Goal: Register for event/course

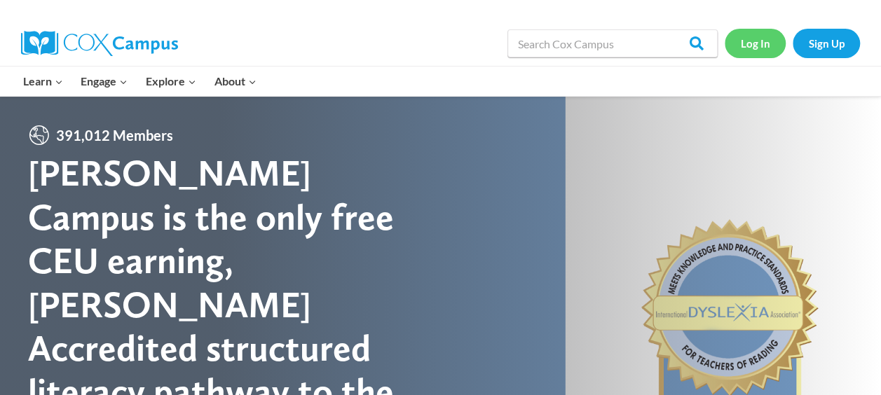
click at [755, 42] on link "Log In" at bounding box center [755, 43] width 61 height 29
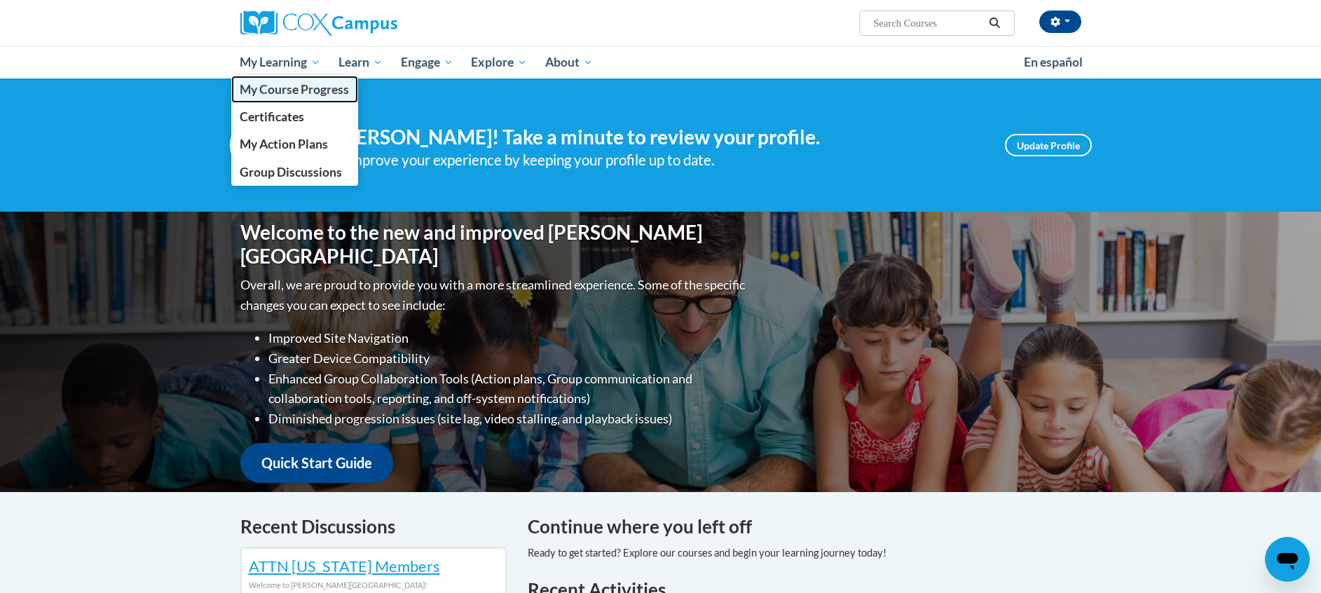
click at [255, 95] on span "My Course Progress" at bounding box center [294, 89] width 109 height 15
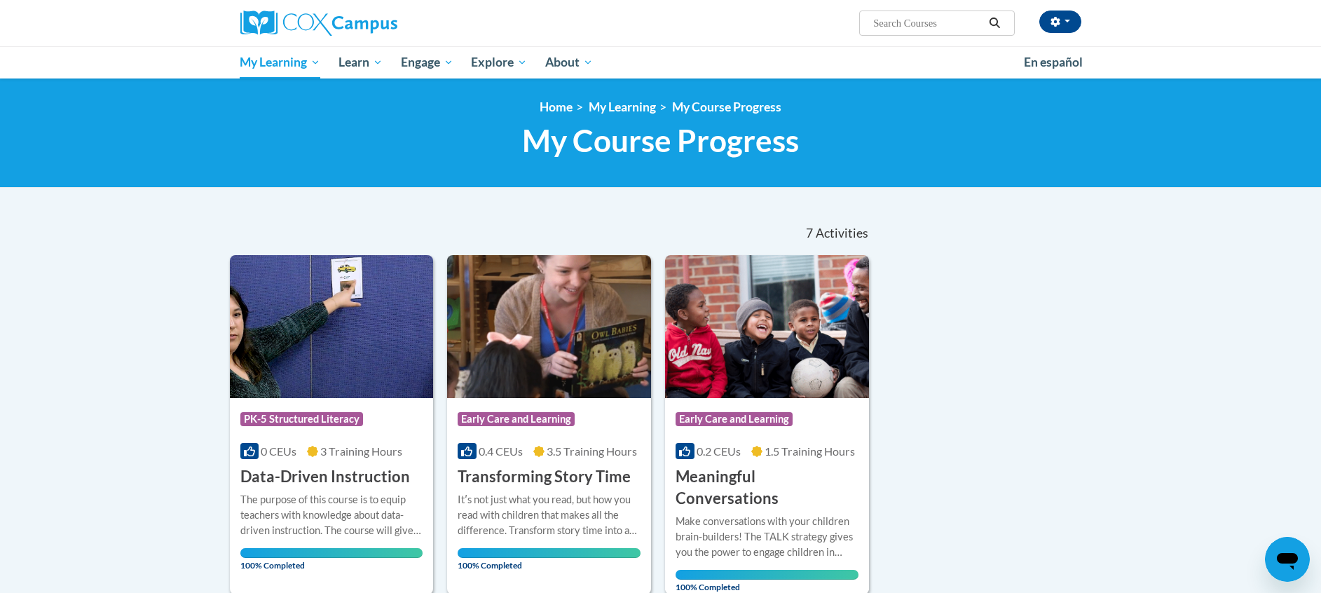
click at [937, 22] on input "Search..." at bounding box center [928, 23] width 112 height 17
type input "implicit bias in education"
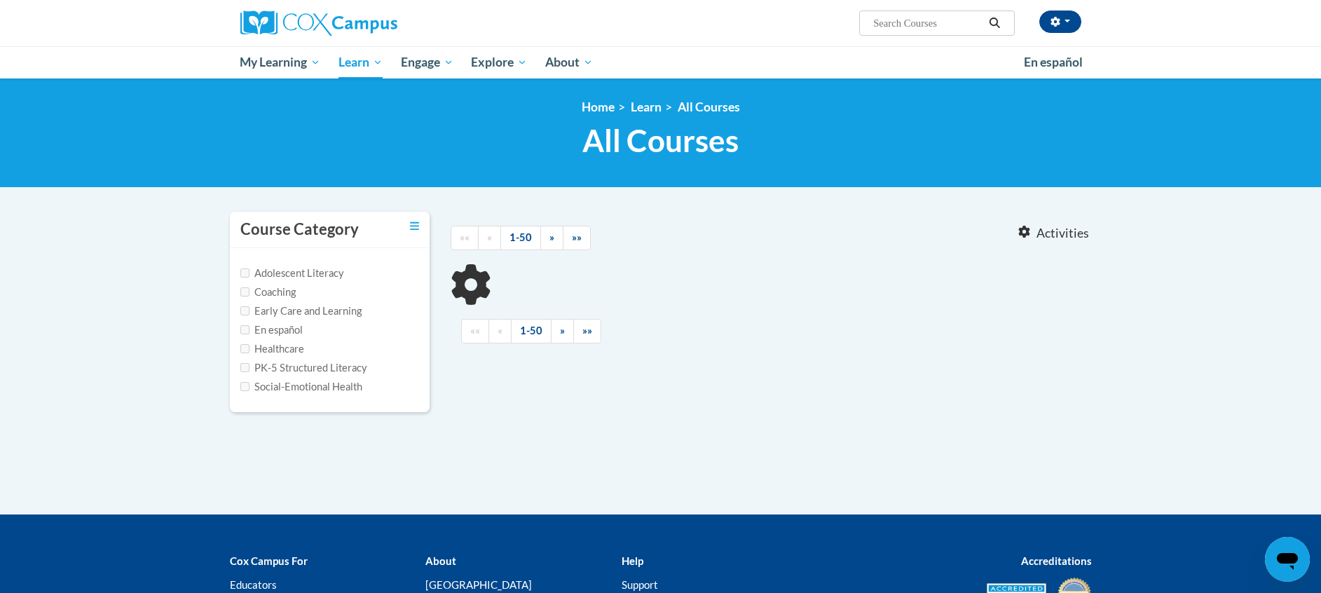
type input "implicit bias in education"
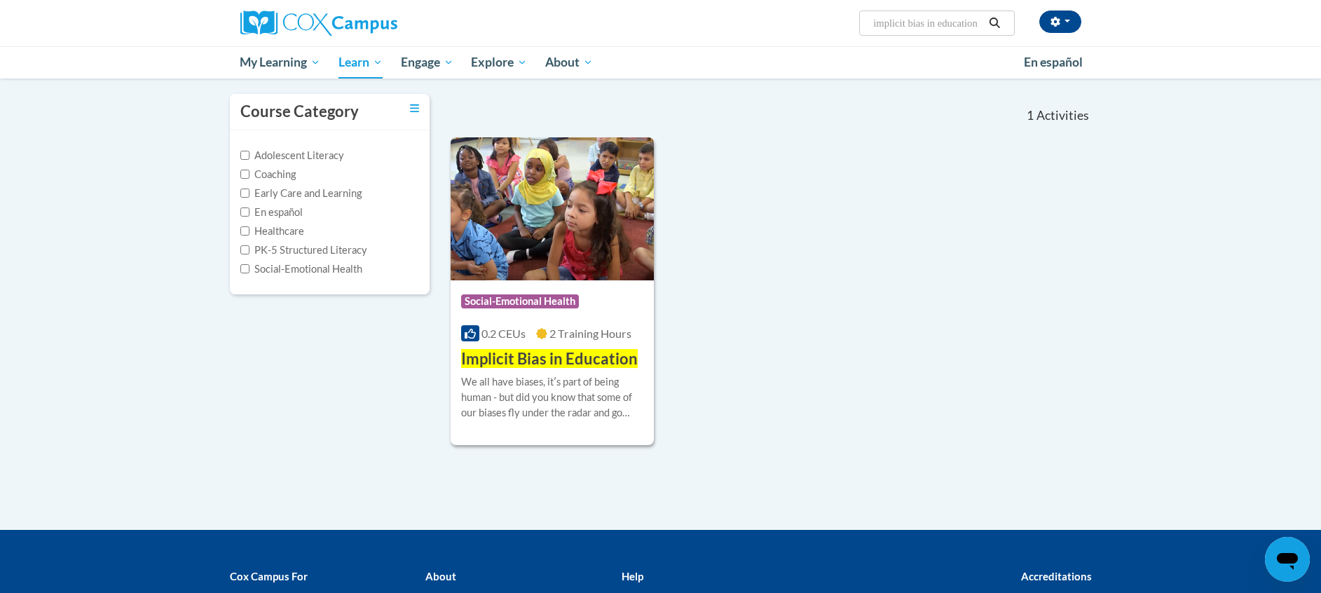
scroll to position [119, 0]
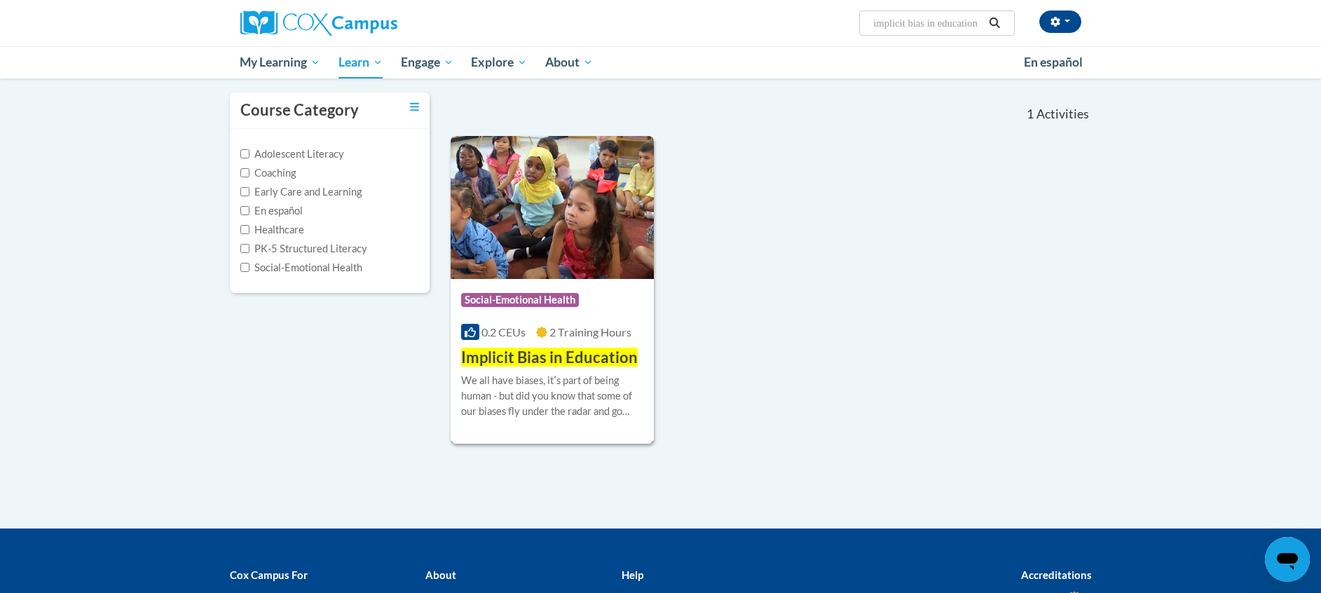
click at [605, 253] on img at bounding box center [553, 207] width 204 height 143
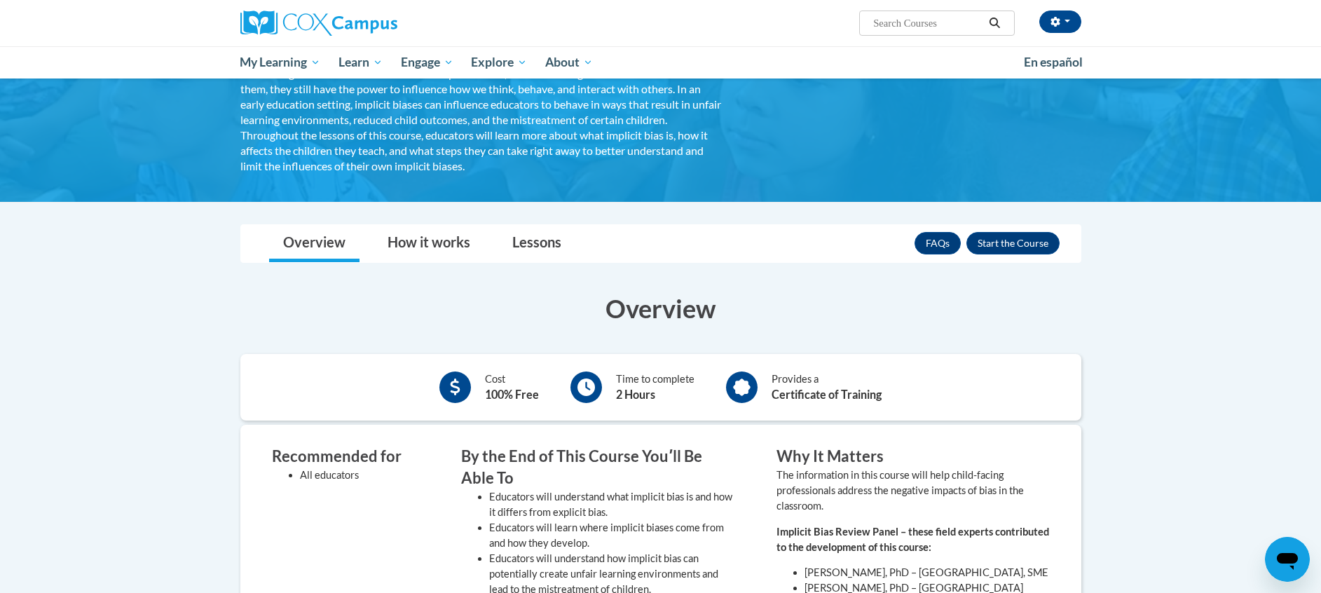
scroll to position [134, 0]
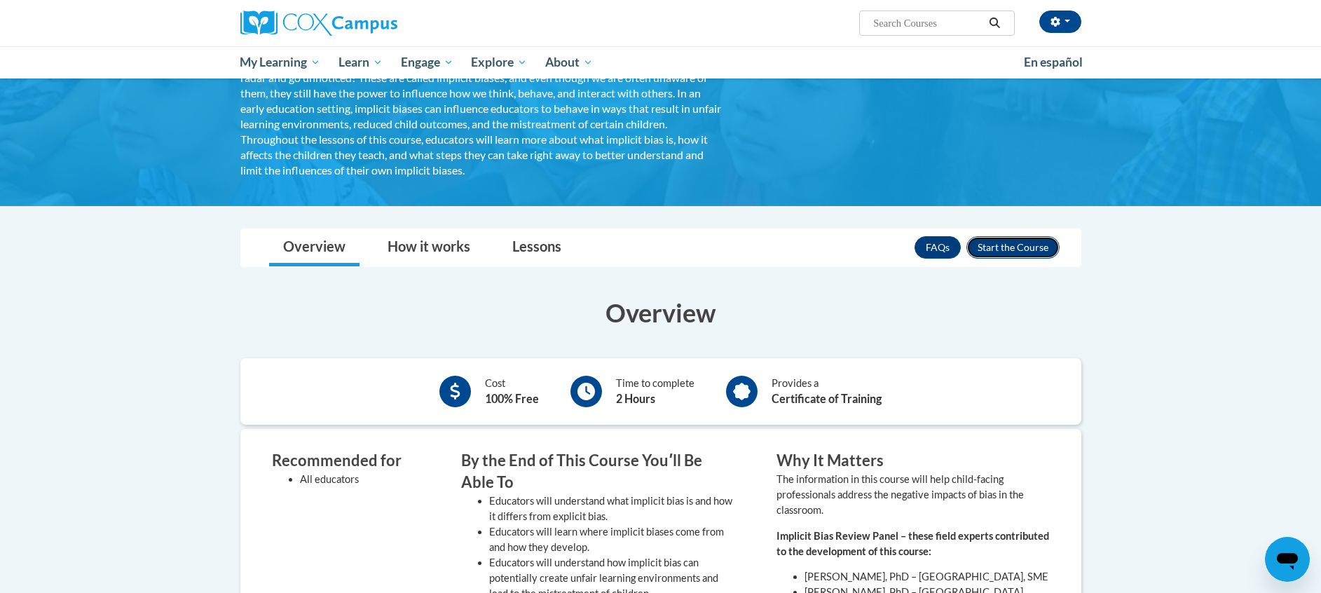
click at [1010, 247] on button "Enroll" at bounding box center [1012, 247] width 93 height 22
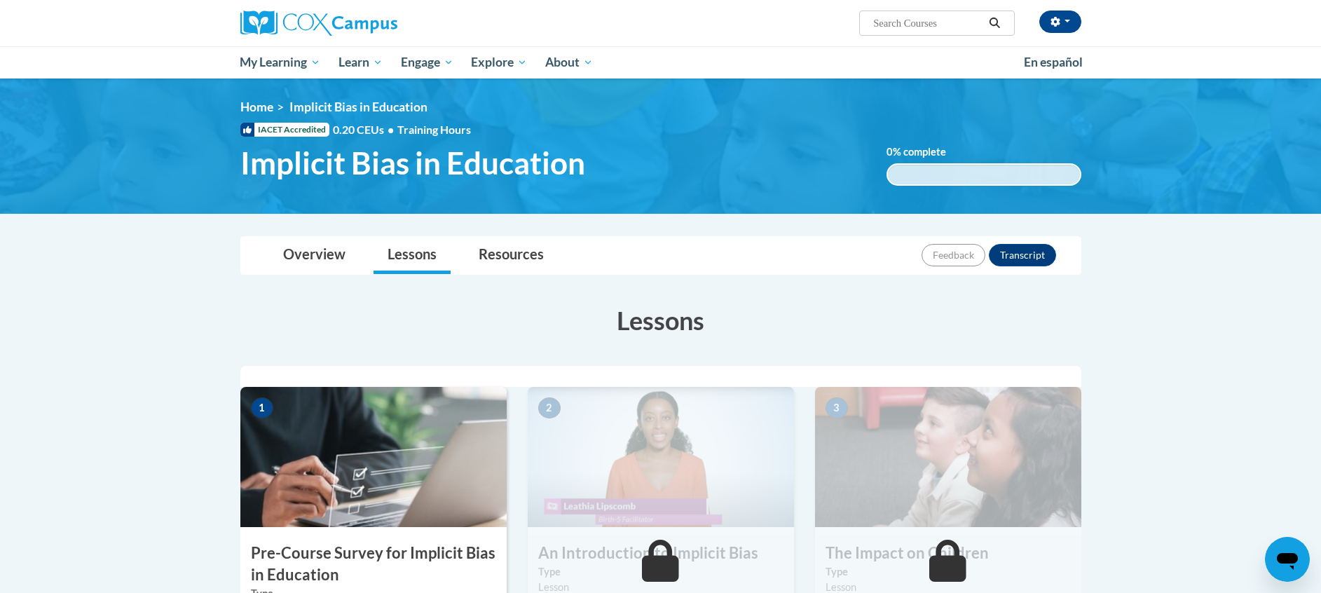
click at [914, 22] on input "Search..." at bounding box center [928, 23] width 112 height 17
type input "building your bounce"
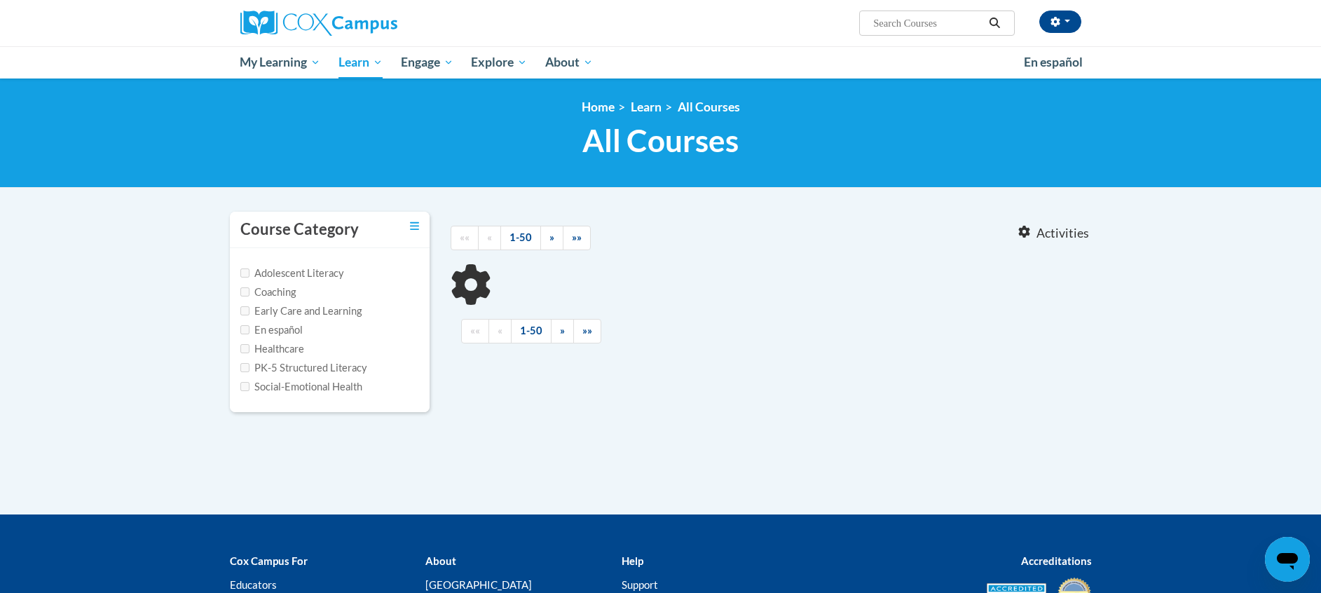
type input "building your bounce"
click at [971, 21] on input "building your bounce" at bounding box center [928, 23] width 112 height 17
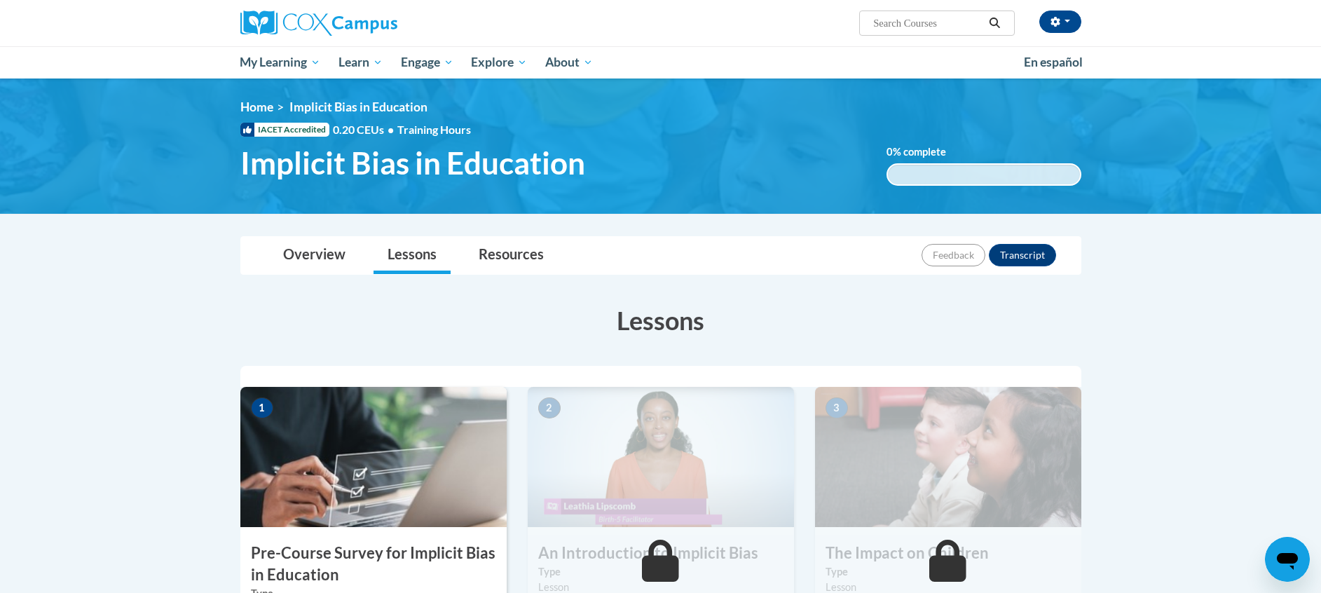
click at [364, 459] on img at bounding box center [373, 457] width 266 height 140
